Goal: Transaction & Acquisition: Obtain resource

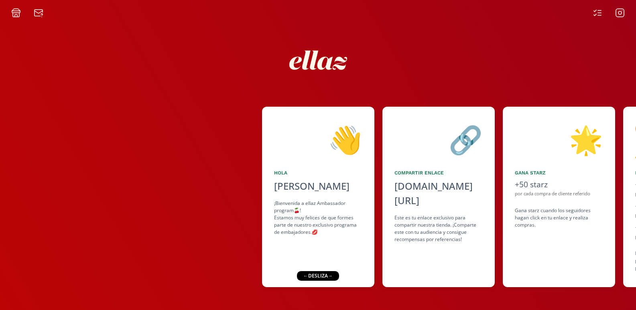
scroll to position [1, 0]
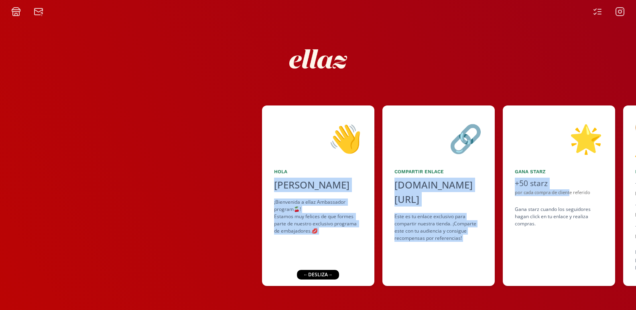
drag, startPoint x: 570, startPoint y: 191, endPoint x: 427, endPoint y: 111, distance: 163.5
click at [194, 200] on div "👋 [PERSON_NAME] ¡Bienvenida a ellaz Ambassador program🍒! Estamos muy felices de…" at bounding box center [318, 196] width 636 height 189
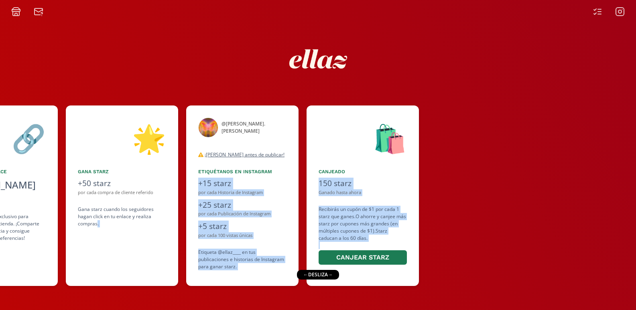
scroll to position [0, 490]
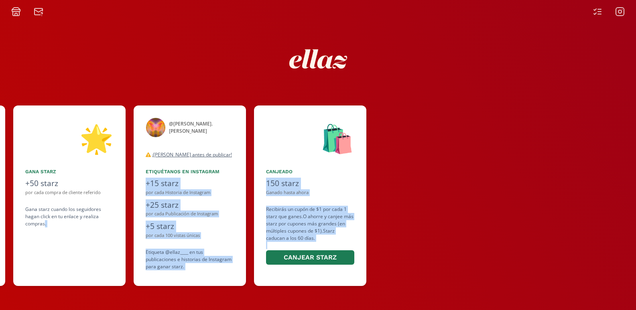
drag, startPoint x: 613, startPoint y: 264, endPoint x: 387, endPoint y: 198, distance: 235.7
click at [414, 263] on div "👋 [PERSON_NAME] ¡Bienvenida a ellaz Ambassador program🍒! Estamos muy felices de…" at bounding box center [318, 196] width 636 height 189
click at [363, 161] on div "🛍️ Canjeado 150 starz Ganado hasta ahora Recibirás un cupón de $1 por cada 1 st…" at bounding box center [310, 196] width 112 height 181
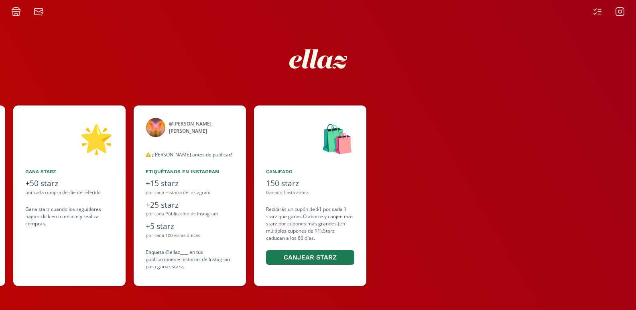
click at [595, 9] on icon at bounding box center [598, 12] width 10 height 10
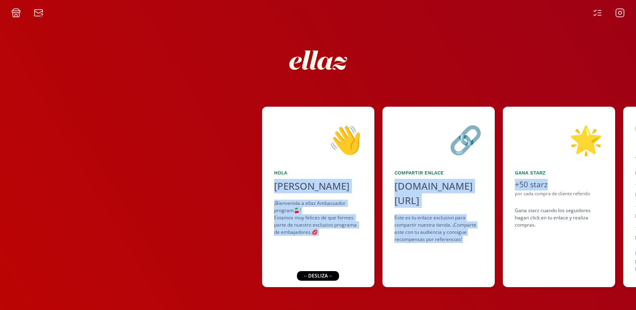
drag, startPoint x: 562, startPoint y: 184, endPoint x: 217, endPoint y: 183, distance: 345.2
click at [90, 207] on div "👋 [PERSON_NAME] ¡Bienvenida a ellaz Ambassador program🍒! Estamos muy felices de…" at bounding box center [318, 197] width 636 height 189
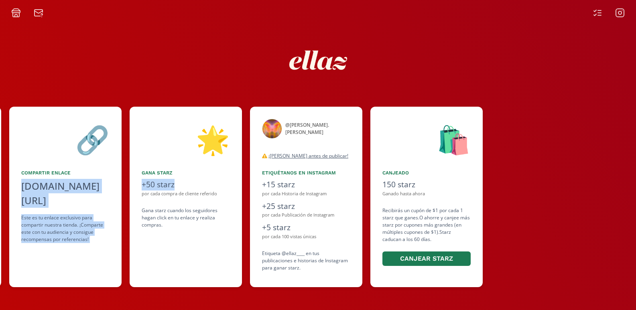
scroll to position [0, 453]
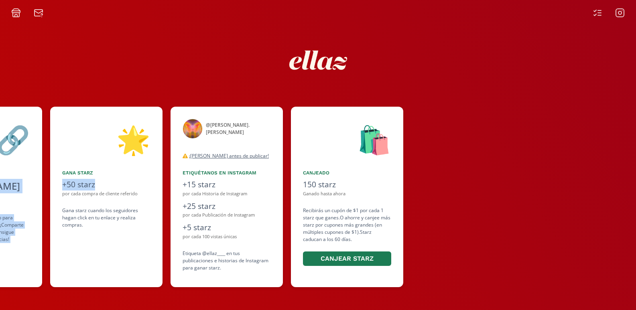
click at [377, 133] on div "🛍️" at bounding box center [347, 139] width 88 height 41
click at [357, 256] on button "Canjear starz" at bounding box center [346, 258] width 88 height 17
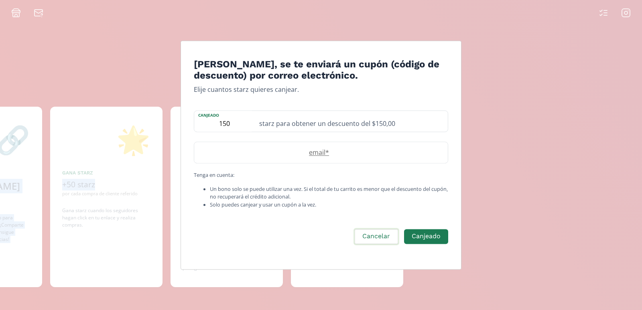
click at [369, 239] on button "Cancelar" at bounding box center [376, 236] width 45 height 17
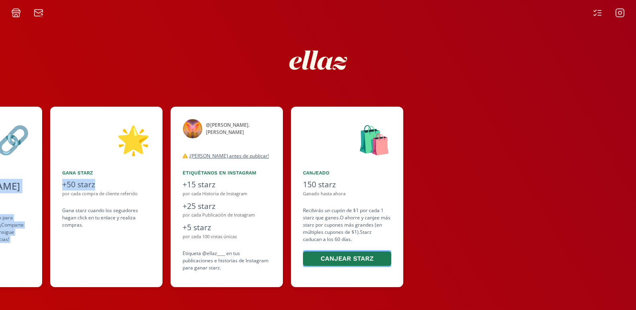
scroll to position [1, 0]
